Goal: Task Accomplishment & Management: Complete application form

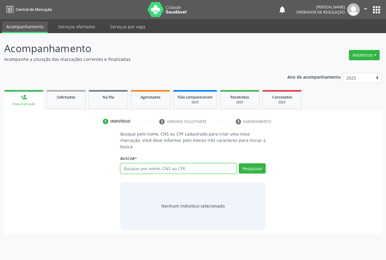
click at [135, 169] on input "text" at bounding box center [178, 168] width 116 height 10
type input "700006134532902"
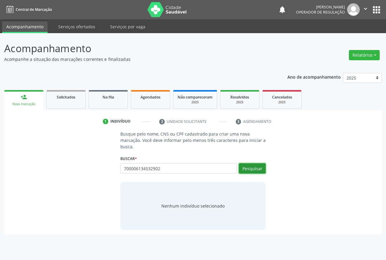
drag, startPoint x: 253, startPoint y: 165, endPoint x: 243, endPoint y: 166, distance: 10.6
click at [253, 166] on button "Pesquisar" at bounding box center [252, 168] width 27 height 10
type input "700006134532902"
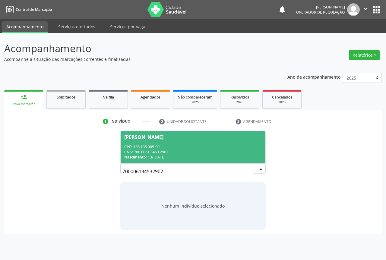
click at [151, 144] on div "CPF: 136.135.005-90" at bounding box center [192, 146] width 137 height 5
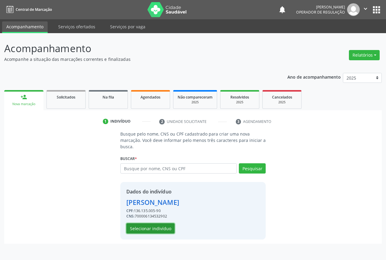
click at [141, 229] on button "Selecionar indivíduo" at bounding box center [150, 228] width 48 height 10
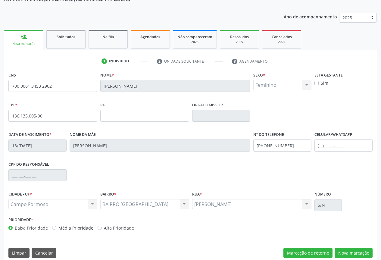
scroll to position [67, 0]
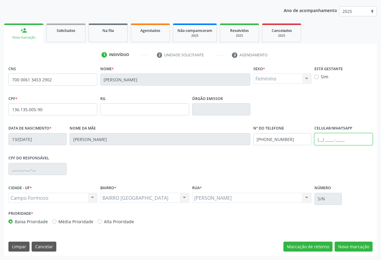
click at [333, 140] on input "text" at bounding box center [344, 139] width 58 height 12
type input "[PHONE_NUMBER]"
click at [344, 241] on div "CNS 700 0061 3453 2902 [GEOGRAPHIC_DATA] * [PERSON_NAME] * Feminino Masculino F…" at bounding box center [190, 160] width 373 height 192
click at [349, 246] on button "Nova marcação" at bounding box center [354, 247] width 38 height 10
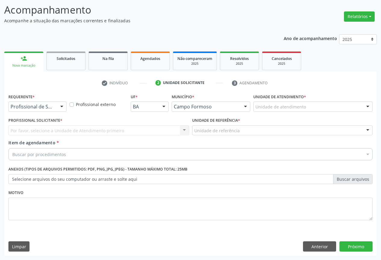
scroll to position [39, 0]
click at [60, 104] on div at bounding box center [61, 107] width 9 height 10
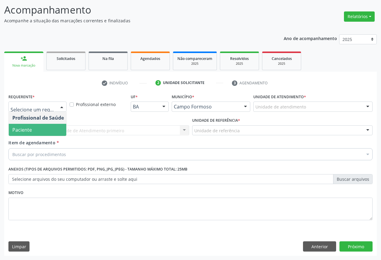
drag, startPoint x: 37, startPoint y: 132, endPoint x: 64, endPoint y: 135, distance: 27.4
click at [38, 132] on span "Paciente" at bounding box center [38, 130] width 59 height 12
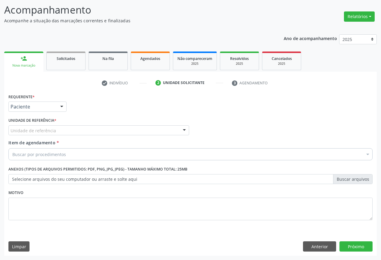
drag, startPoint x: 86, startPoint y: 129, endPoint x: 74, endPoint y: 140, distance: 16.6
click at [87, 129] on div "Unidade de referência" at bounding box center [98, 130] width 181 height 10
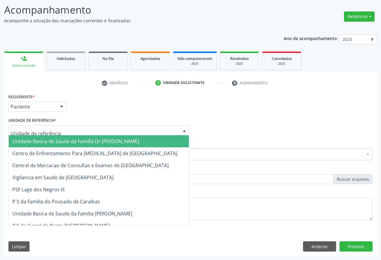
drag, startPoint x: 73, startPoint y: 142, endPoint x: 86, endPoint y: 147, distance: 14.6
click at [75, 143] on span "Unidade Basica de Saude da Familia Dr [PERSON_NAME]" at bounding box center [75, 141] width 127 height 7
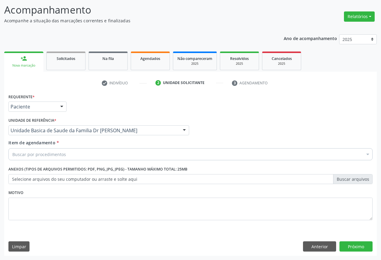
drag, startPoint x: 70, startPoint y: 157, endPoint x: 89, endPoint y: 138, distance: 26.6
click at [75, 156] on div "Buscar por procedimentos" at bounding box center [190, 154] width 364 height 12
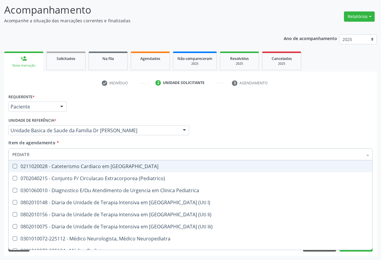
type input "PEDIATRA"
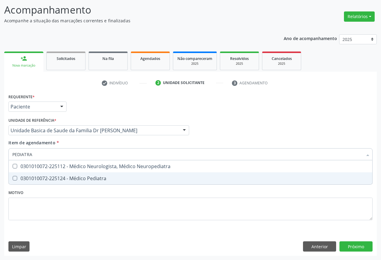
click at [59, 177] on div "0301010072-225124 - Médico Pediatra" at bounding box center [190, 178] width 356 height 5
checkbox Pediatra "true"
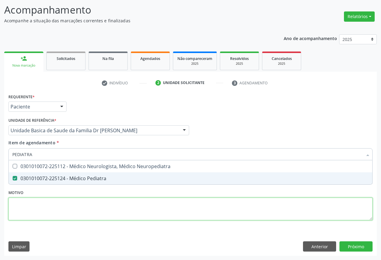
click at [56, 206] on div "Requerente * Paciente Profissional de Saúde Paciente Nenhum resultado encontrad…" at bounding box center [190, 160] width 364 height 136
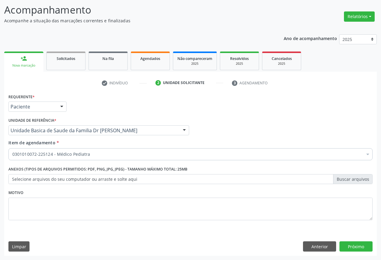
click at [358, 239] on div "Requerente * Paciente Profissional de Saúde Paciente Nenhum resultado encontrad…" at bounding box center [190, 174] width 373 height 164
click at [355, 244] on button "Próximo" at bounding box center [356, 246] width 33 height 10
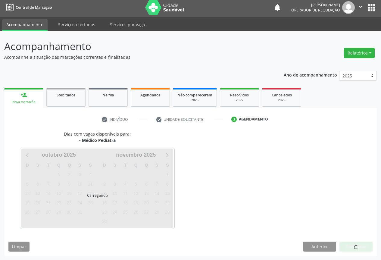
scroll to position [2, 0]
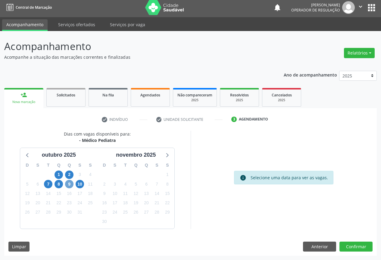
click at [69, 185] on span "9" at bounding box center [69, 184] width 8 height 8
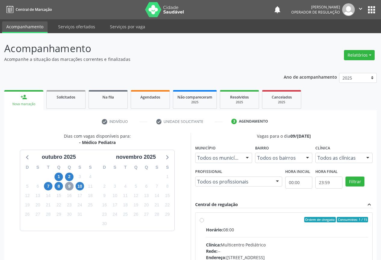
scroll to position [89, 0]
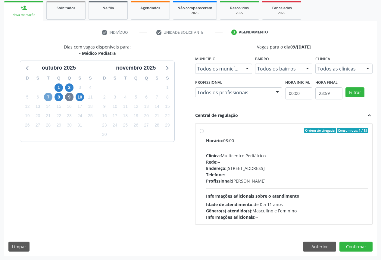
click at [49, 97] on span "7" at bounding box center [48, 97] width 8 height 8
click at [80, 96] on span "10" at bounding box center [80, 97] width 8 height 8
click at [208, 134] on label "Ordem de chegada Consumidos: 5 / 15 Horário: 07:00 Clínica: Multicentro Pediátr…" at bounding box center [287, 174] width 162 height 92
click at [204, 133] on input "Ordem de chegada Consumidos: 5 / 15 Horário: 07:00 Clínica: Multicentro Pediátr…" at bounding box center [202, 130] width 4 height 5
radio input "true"
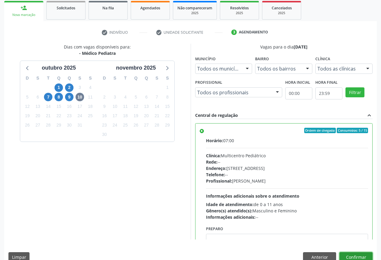
click at [354, 254] on button "Confirmar" at bounding box center [356, 257] width 33 height 10
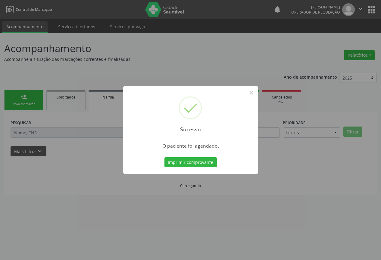
scroll to position [0, 0]
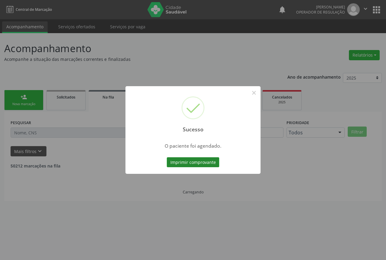
click at [186, 163] on button "Imprimir comprovante" at bounding box center [193, 162] width 52 height 10
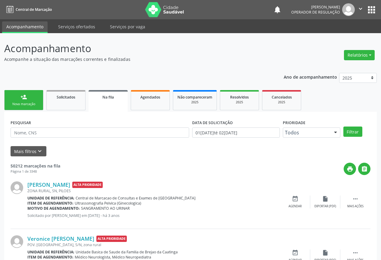
click at [31, 101] on link "person_add Nova marcação" at bounding box center [23, 100] width 39 height 20
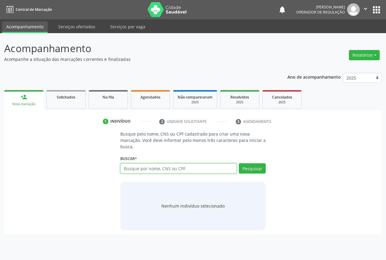
click at [149, 166] on input "text" at bounding box center [178, 168] width 116 height 10
type input "701409682378035"
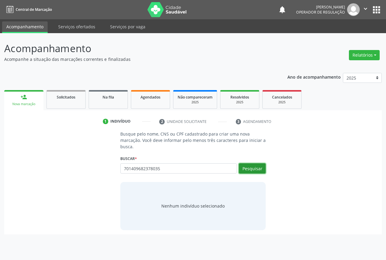
click at [255, 167] on button "Pesquisar" at bounding box center [252, 168] width 27 height 10
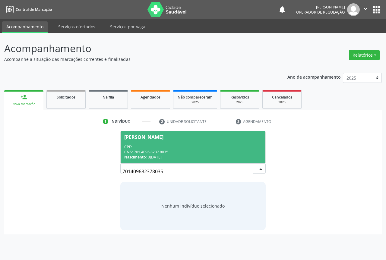
click at [147, 139] on span "[PERSON_NAME] CPF: -- CNS: 701 4096 8237 8035 Nascimento: 0[DATE]" at bounding box center [193, 147] width 145 height 32
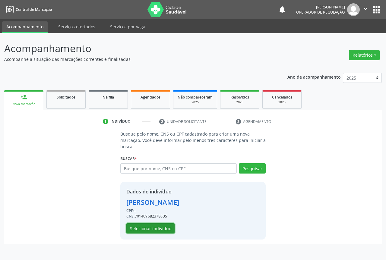
click at [146, 224] on button "Selecionar indivíduo" at bounding box center [150, 228] width 48 height 10
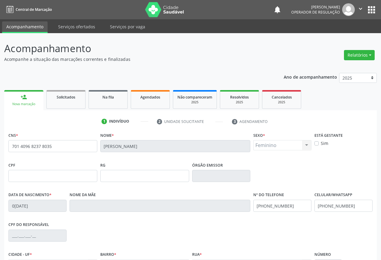
scroll to position [67, 0]
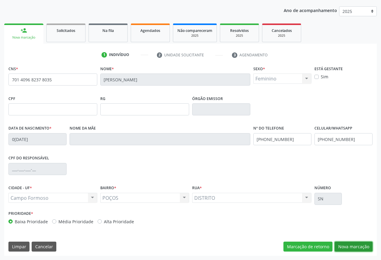
click at [355, 246] on button "Nova marcação" at bounding box center [354, 247] width 38 height 10
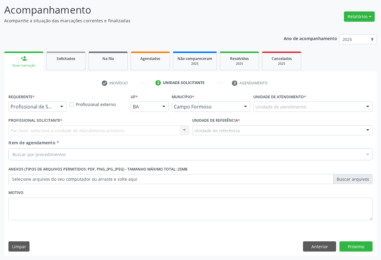
scroll to position [39, 0]
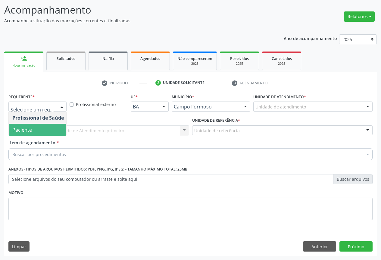
click at [31, 129] on span "Paciente" at bounding box center [22, 130] width 20 height 7
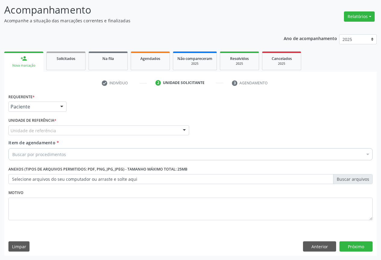
click at [104, 136] on div "Unidade de referência * Unidade de referência Unidade Basica de Saude da Famili…" at bounding box center [99, 127] width 184 height 23
click at [74, 133] on div "Unidade de referência" at bounding box center [98, 130] width 181 height 10
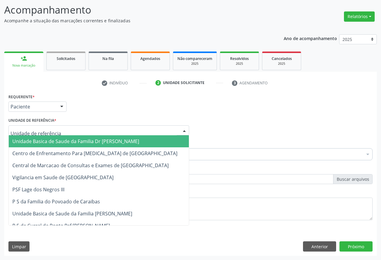
click at [52, 142] on span "Unidade Basica de Saude da Familia Dr [PERSON_NAME]" at bounding box center [75, 141] width 127 height 7
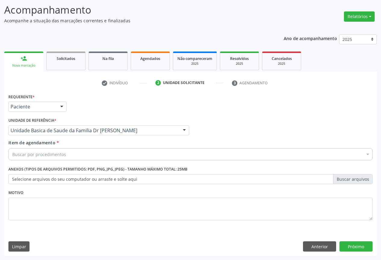
click at [45, 149] on div "Buscar por procedimentos" at bounding box center [190, 154] width 364 height 12
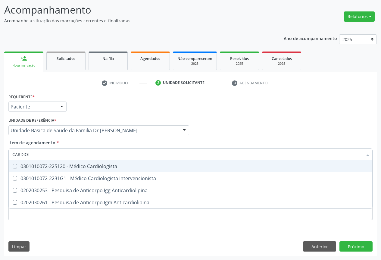
type input "CARDIOLO"
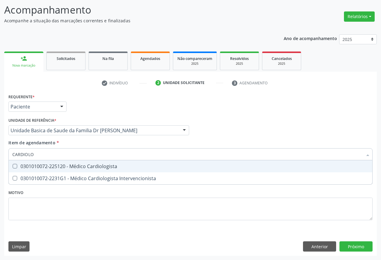
click at [92, 164] on div "0301010072-225120 - Médico Cardiologista" at bounding box center [190, 166] width 356 height 5
checkbox Cardiologista "true"
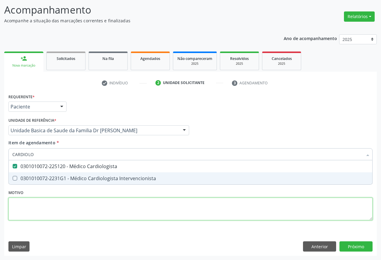
click at [77, 213] on div "Requerente * Paciente Profissional de Saúde Paciente Nenhum resultado encontrad…" at bounding box center [190, 160] width 364 height 136
checkbox Intervencionista "true"
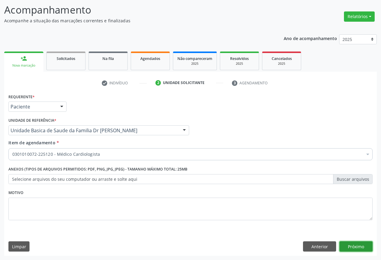
click at [356, 245] on button "Próximo" at bounding box center [356, 246] width 33 height 10
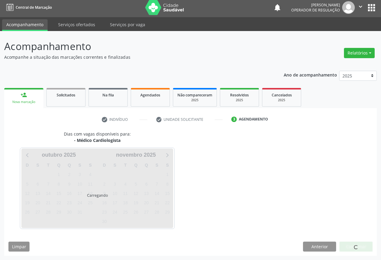
scroll to position [2, 0]
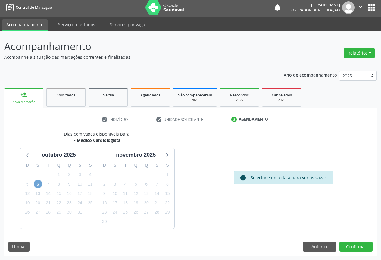
click at [36, 182] on span "6" at bounding box center [38, 184] width 8 height 8
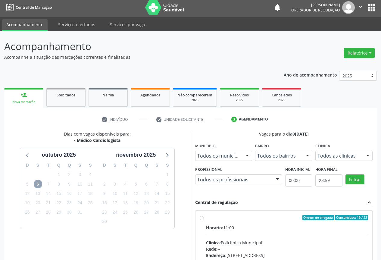
scroll to position [89, 0]
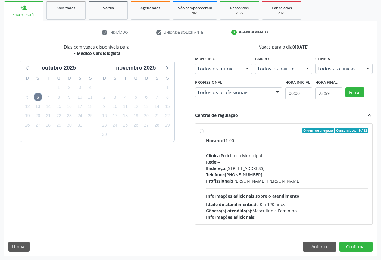
click at [202, 136] on div "Ordem de chegada Consumidos: 19 / 22 Horário: 11:00 Clínica: Policlínica Munici…" at bounding box center [284, 174] width 169 height 92
radio input "true"
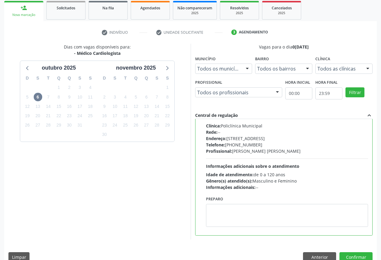
scroll to position [0, 0]
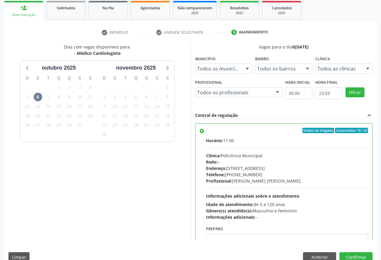
click at [206, 131] on label "Ordem de chegada Consumidos: 19 / 22 Horário: 11:00 Clínica: Policlínica Munici…" at bounding box center [287, 174] width 162 height 92
click at [201, 131] on input "Ordem de chegada Consumidos: 19 / 22 Horário: 11:00 Clínica: Policlínica Munici…" at bounding box center [202, 130] width 4 height 5
click at [207, 110] on div "Vagas para o dia [DATE] Município Todos os municípios Todos os municípios [GEOG…" at bounding box center [284, 142] width 178 height 196
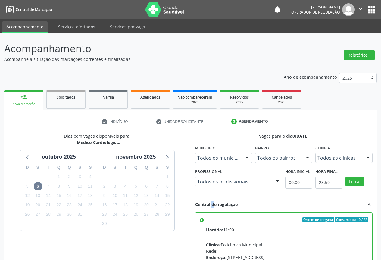
drag, startPoint x: 25, startPoint y: 101, endPoint x: 42, endPoint y: 101, distance: 16.9
click at [26, 101] on link "person_add Nova marcação" at bounding box center [23, 100] width 39 height 20
click at [65, 101] on link "Solicitados" at bounding box center [65, 99] width 39 height 19
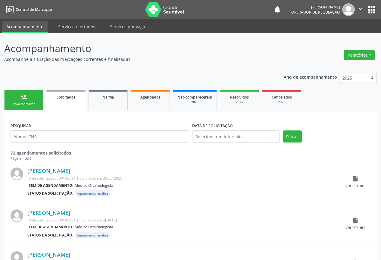
click at [22, 103] on div "Nova marcação" at bounding box center [24, 104] width 30 height 5
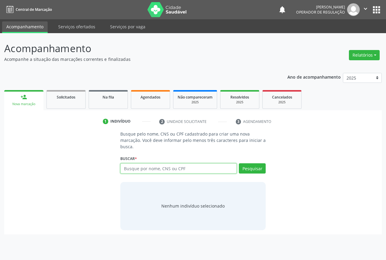
click at [138, 169] on input "text" at bounding box center [178, 168] width 116 height 10
type input "701409682378035"
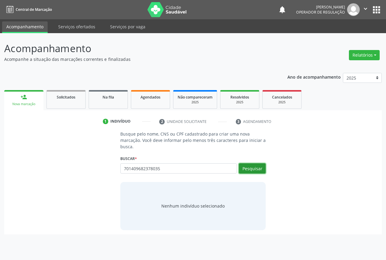
click at [248, 168] on button "Pesquisar" at bounding box center [252, 168] width 27 height 10
type input "701409682378035"
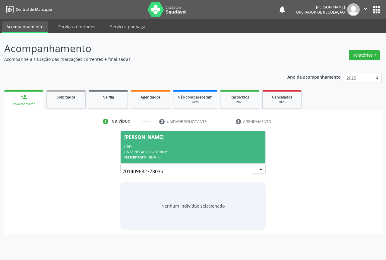
click at [143, 149] on div "CPF: --" at bounding box center [192, 146] width 137 height 5
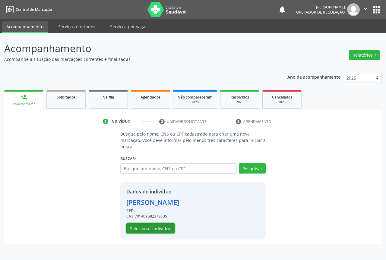
click at [146, 227] on button "Selecionar indivíduo" at bounding box center [150, 228] width 48 height 10
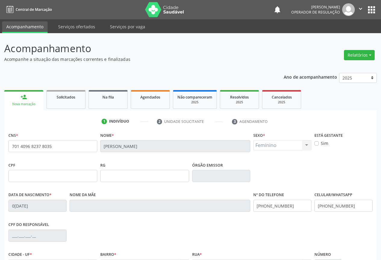
scroll to position [67, 0]
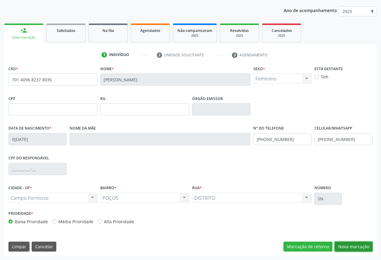
click at [349, 246] on button "Nova marcação" at bounding box center [354, 247] width 38 height 10
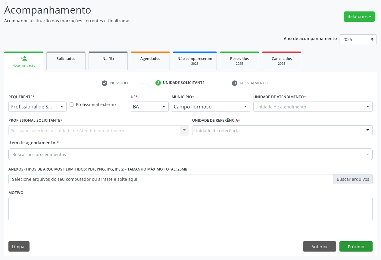
scroll to position [39, 0]
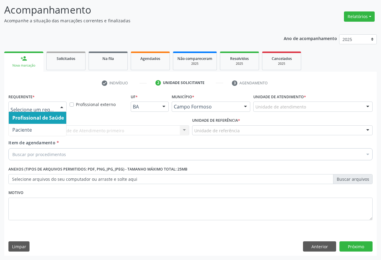
click at [55, 108] on div at bounding box center [37, 107] width 58 height 10
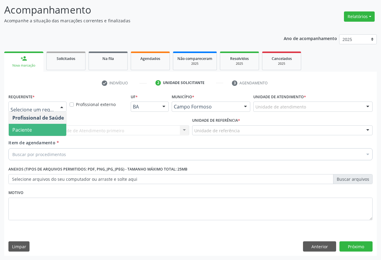
drag, startPoint x: 30, startPoint y: 130, endPoint x: 81, endPoint y: 135, distance: 51.2
click at [31, 130] on span "Paciente" at bounding box center [22, 130] width 20 height 7
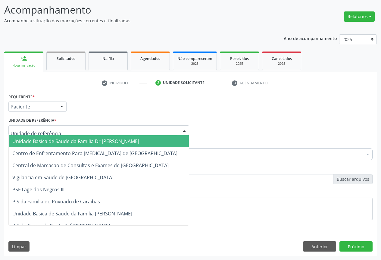
click at [89, 133] on div at bounding box center [98, 130] width 181 height 10
click at [63, 140] on span "Unidade Basica de Saude da Familia Dr [PERSON_NAME]" at bounding box center [75, 141] width 127 height 7
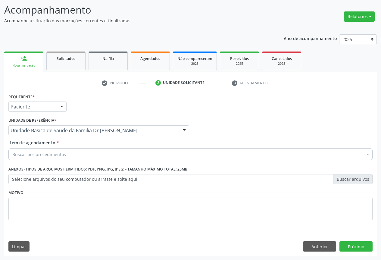
drag, startPoint x: 61, startPoint y: 154, endPoint x: 133, endPoint y: 151, distance: 72.4
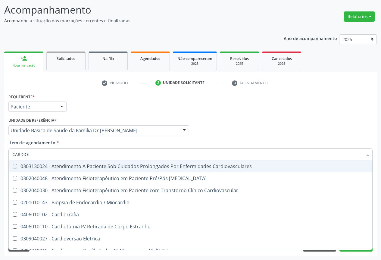
type input "CARDIOLO"
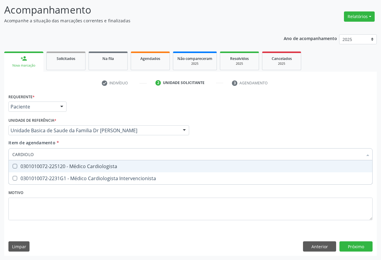
click at [94, 166] on div "0301010072-225120 - Médico Cardiologista" at bounding box center [190, 166] width 356 height 5
checkbox Cardiologista "true"
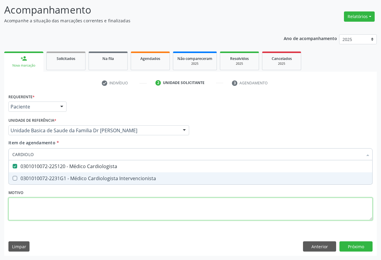
click at [78, 203] on div "Requerente * Paciente Profissional de Saúde Paciente Nenhum resultado encontrad…" at bounding box center [190, 160] width 364 height 136
checkbox Intervencionista "true"
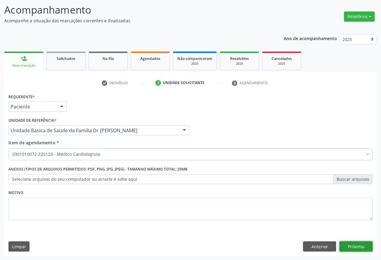
click at [359, 243] on button "Próximo" at bounding box center [356, 246] width 33 height 10
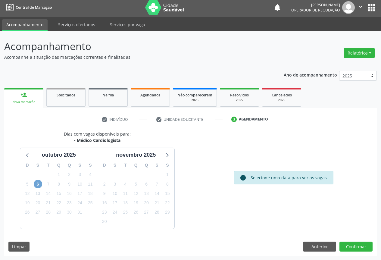
click at [39, 184] on span "6" at bounding box center [38, 184] width 8 height 8
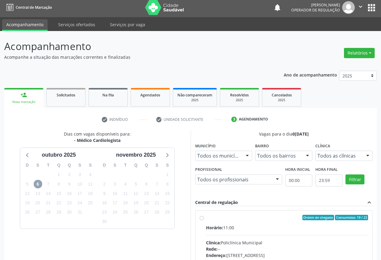
scroll to position [62, 0]
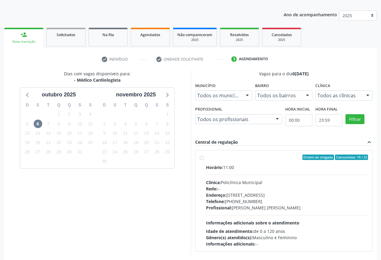
click at [206, 159] on label "Ordem de chegada Consumidos: 19 / 22 Horário: 11:00 Clínica: Policlínica Munici…" at bounding box center [287, 201] width 162 height 92
click at [202, 159] on input "Ordem de chegada Consumidos: 19 / 22 Horário: 11:00 Clínica: Policlínica Munici…" at bounding box center [202, 157] width 4 height 5
radio input "true"
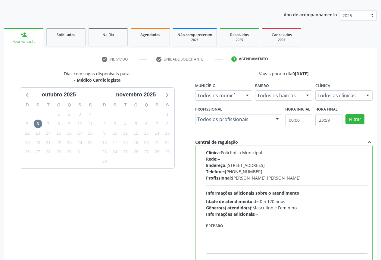
scroll to position [92, 0]
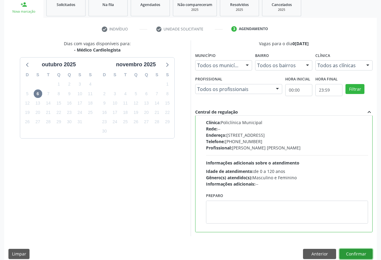
click at [358, 253] on button "Confirmar" at bounding box center [356, 254] width 33 height 10
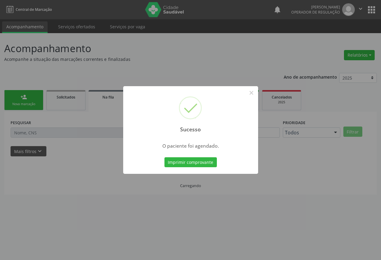
scroll to position [0, 0]
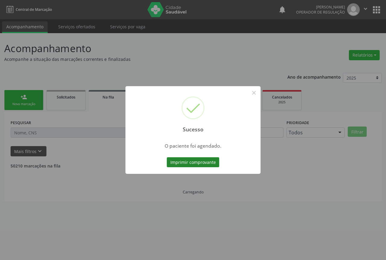
click at [190, 159] on button "Imprimir comprovante" at bounding box center [193, 162] width 52 height 10
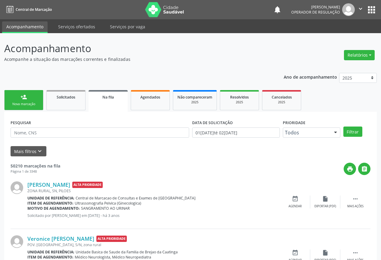
click at [36, 102] on link "person_add Nova marcação" at bounding box center [23, 100] width 39 height 20
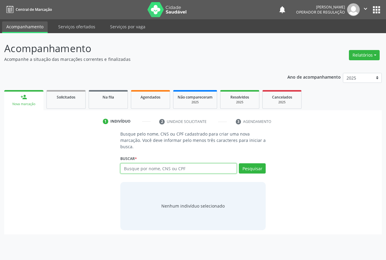
paste input "701 4096 8237 8035"
type input "701 4096 8237 8035"
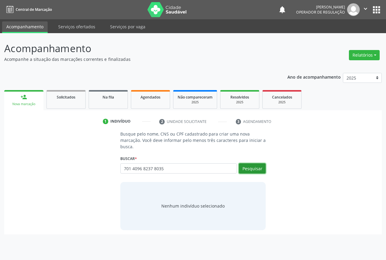
click at [247, 166] on button "Pesquisar" at bounding box center [252, 168] width 27 height 10
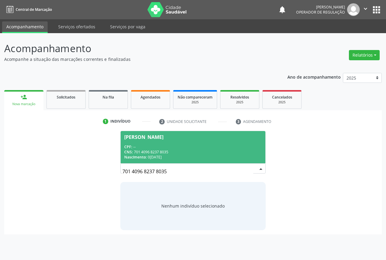
click at [154, 138] on div "[PERSON_NAME]" at bounding box center [143, 137] width 39 height 5
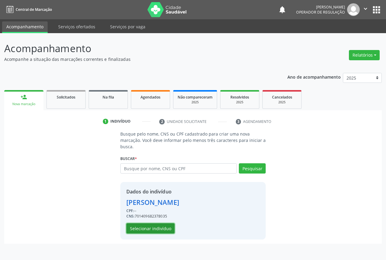
click at [141, 226] on button "Selecionar indivíduo" at bounding box center [150, 228] width 48 height 10
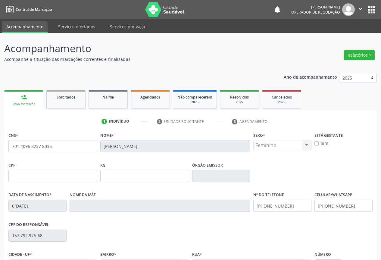
scroll to position [67, 0]
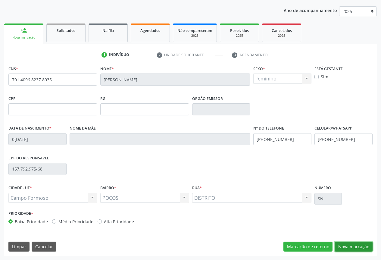
click at [357, 243] on button "Nova marcação" at bounding box center [354, 247] width 38 height 10
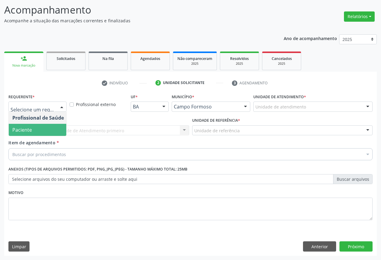
drag, startPoint x: 31, startPoint y: 127, endPoint x: 64, endPoint y: 136, distance: 34.3
click at [34, 129] on span "Paciente" at bounding box center [38, 130] width 59 height 12
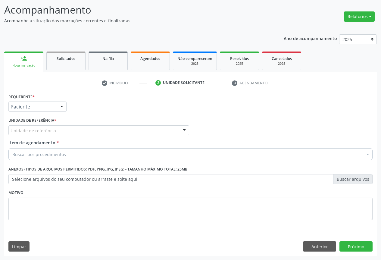
click at [77, 129] on div "Unidade de referência" at bounding box center [98, 130] width 181 height 10
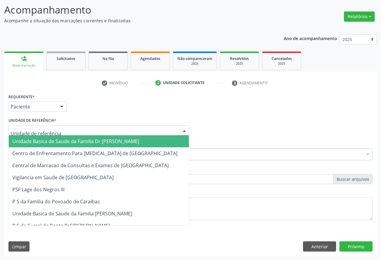
drag, startPoint x: 56, startPoint y: 141, endPoint x: 60, endPoint y: 151, distance: 10.8
click at [58, 142] on span "Unidade Basica de Saude da Familia Dr [PERSON_NAME]" at bounding box center [75, 141] width 127 height 7
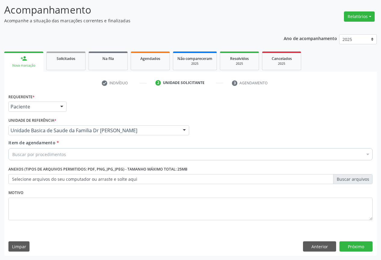
click at [49, 159] on div "Buscar por procedimentos" at bounding box center [190, 154] width 364 height 12
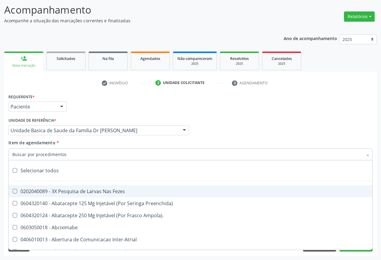
click at [52, 156] on input "Item de agendamento *" at bounding box center [187, 154] width 350 height 12
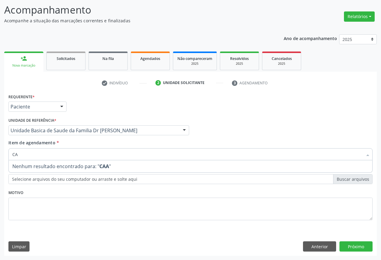
type input "C"
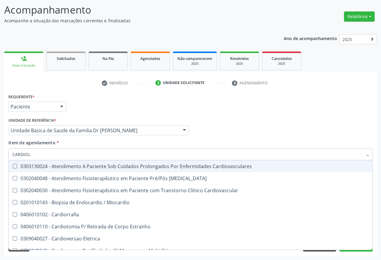
type input "CARDIOLO"
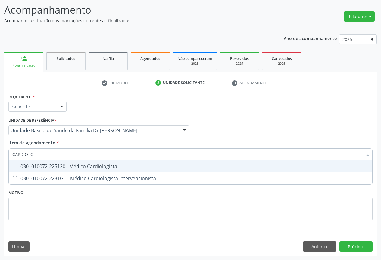
click at [87, 164] on div "0301010072-225120 - Médico Cardiologista" at bounding box center [190, 166] width 356 height 5
checkbox Cardiologista "true"
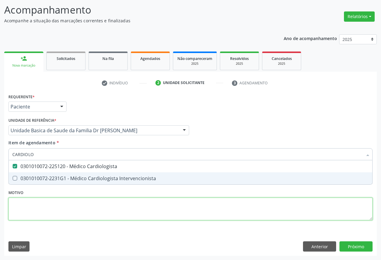
click at [82, 208] on div "Requerente * Paciente Profissional de Saúde Paciente Nenhum resultado encontrad…" at bounding box center [190, 160] width 364 height 136
checkbox Intervencionista "true"
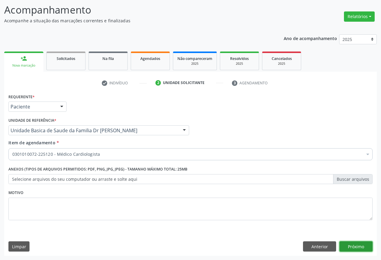
click at [353, 248] on button "Próximo" at bounding box center [356, 246] width 33 height 10
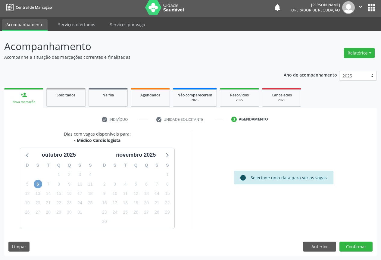
click at [38, 182] on span "6" at bounding box center [38, 184] width 8 height 8
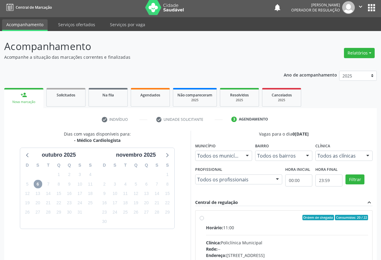
scroll to position [0, 0]
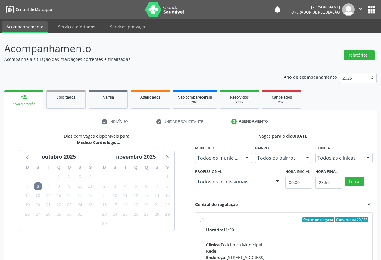
click at [47, 74] on div "Ano de acompanhamento 2025 2024 2023 person_add Nova marcação Solicitados Na fi…" at bounding box center [190, 207] width 373 height 277
click at [38, 123] on ul "check Indivíduo check Unidade solicitante 3 Agendamento" at bounding box center [190, 122] width 373 height 10
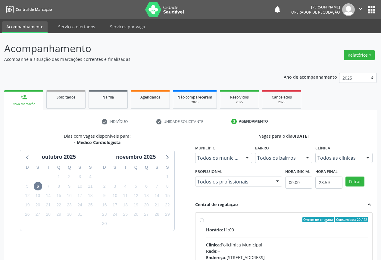
click at [46, 83] on div "Ano de acompanhamento 2025 2024 2023 person_add Nova marcação Solicitados Na fi…" at bounding box center [190, 207] width 373 height 277
click at [68, 27] on link "Serviços ofertados" at bounding box center [76, 26] width 45 height 11
click at [23, 26] on link "Acompanhamento" at bounding box center [24, 27] width 45 height 12
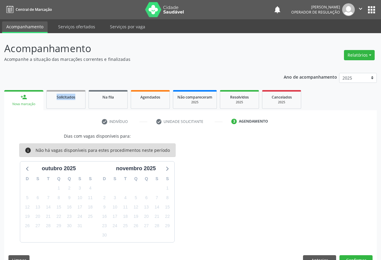
click at [23, 26] on link "Acompanhamento" at bounding box center [24, 27] width 45 height 12
click at [29, 101] on link "person_add Nova marcação" at bounding box center [23, 100] width 39 height 20
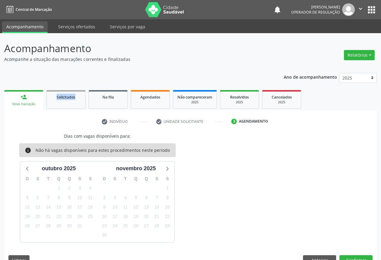
click at [29, 101] on link "person_add Nova marcação" at bounding box center [23, 100] width 39 height 20
click at [19, 99] on link "person_add Nova marcação" at bounding box center [23, 100] width 39 height 20
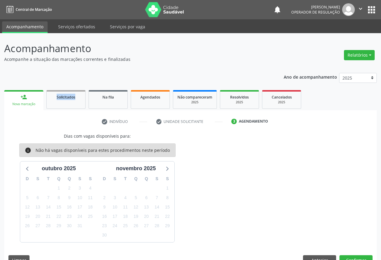
click at [19, 99] on link "person_add Nova marcação" at bounding box center [23, 100] width 39 height 20
click at [25, 100] on link "person_add Nova marcação" at bounding box center [23, 100] width 39 height 20
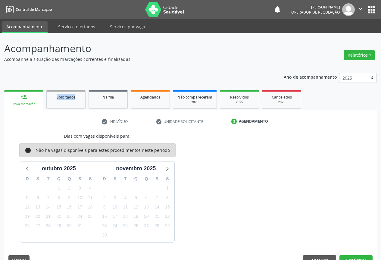
click at [25, 100] on link "person_add Nova marcação" at bounding box center [23, 100] width 39 height 20
click at [151, 104] on link "Agendados" at bounding box center [150, 99] width 39 height 19
click at [150, 104] on link "Agendados" at bounding box center [150, 99] width 39 height 19
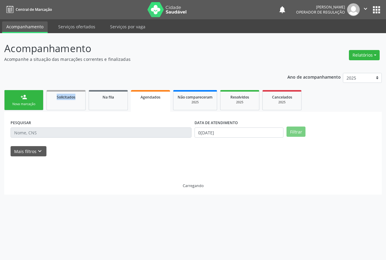
click at [150, 104] on link "Agendados" at bounding box center [150, 101] width 39 height 22
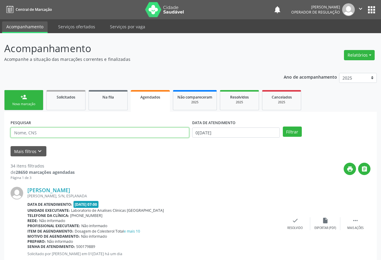
click at [39, 133] on input "text" at bounding box center [100, 132] width 179 height 10
type input "708608068532182"
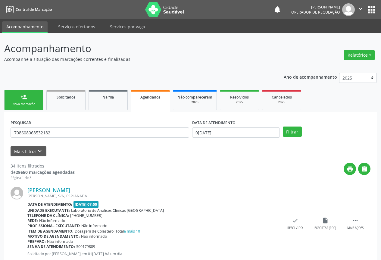
click at [310, 134] on div "Filtrar" at bounding box center [326, 132] width 91 height 10
drag, startPoint x: 297, startPoint y: 133, endPoint x: 291, endPoint y: 131, distance: 6.8
click at [296, 132] on button "Filtrar" at bounding box center [292, 132] width 19 height 10
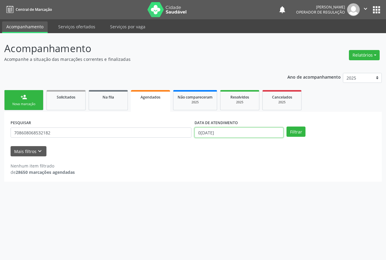
click at [243, 129] on input "0[DATE]" at bounding box center [238, 132] width 89 height 10
click at [294, 133] on button "Filtrar" at bounding box center [295, 132] width 19 height 10
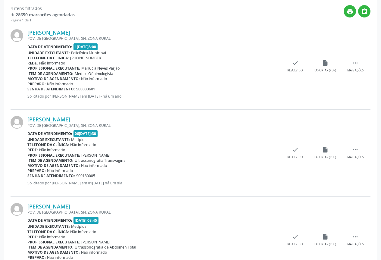
scroll to position [37, 0]
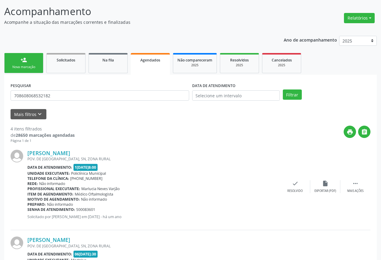
click at [36, 62] on link "person_add Nova marcação" at bounding box center [23, 63] width 39 height 20
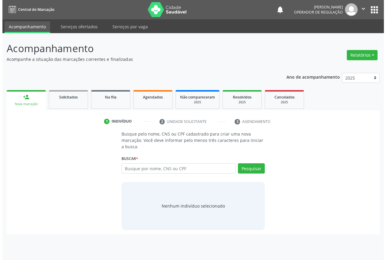
scroll to position [0, 0]
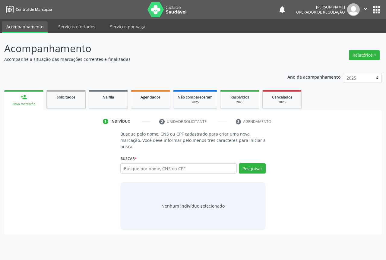
click at [366, 7] on icon "" at bounding box center [365, 8] width 7 height 7
drag, startPoint x: 343, startPoint y: 38, endPoint x: 337, endPoint y: 32, distance: 8.4
click at [343, 38] on link "Sair" at bounding box center [350, 37] width 42 height 8
